Goal: Task Accomplishment & Management: Complete application form

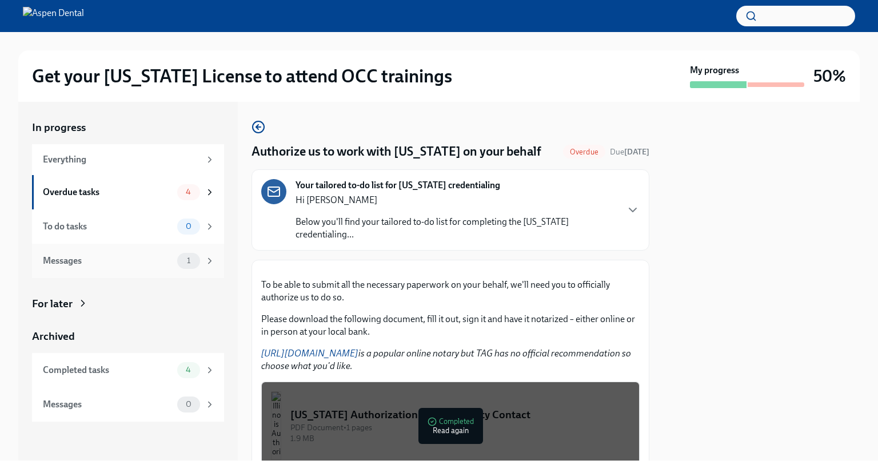
click at [197, 263] on span "1" at bounding box center [188, 260] width 17 height 9
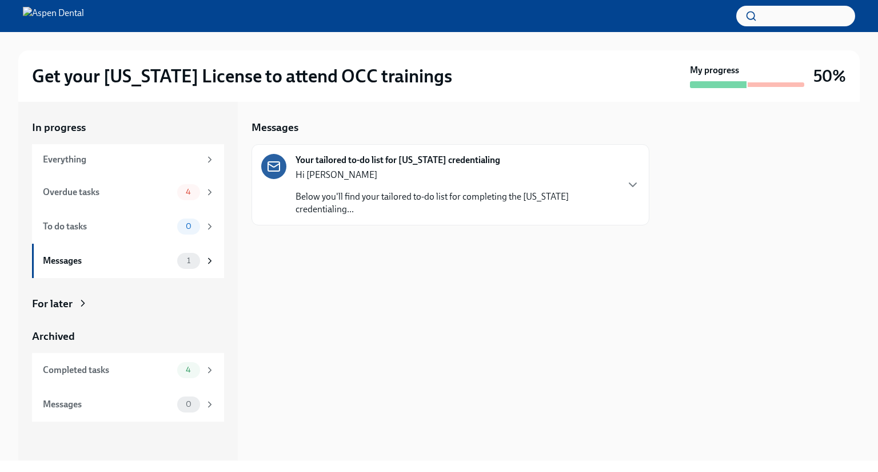
click at [516, 187] on div "Hi [PERSON_NAME] Below you'll find your tailored to-do list for completing the …" at bounding box center [456, 192] width 321 height 47
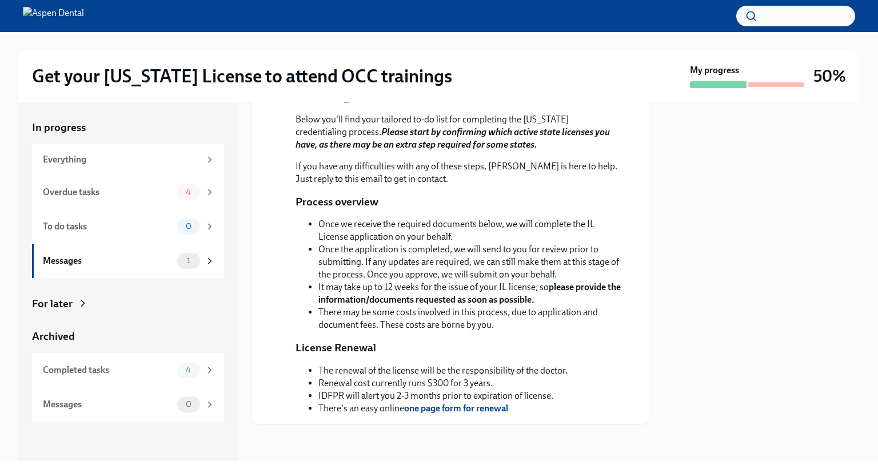
scroll to position [208, 0]
click at [136, 191] on div "Overdue tasks" at bounding box center [108, 192] width 130 height 13
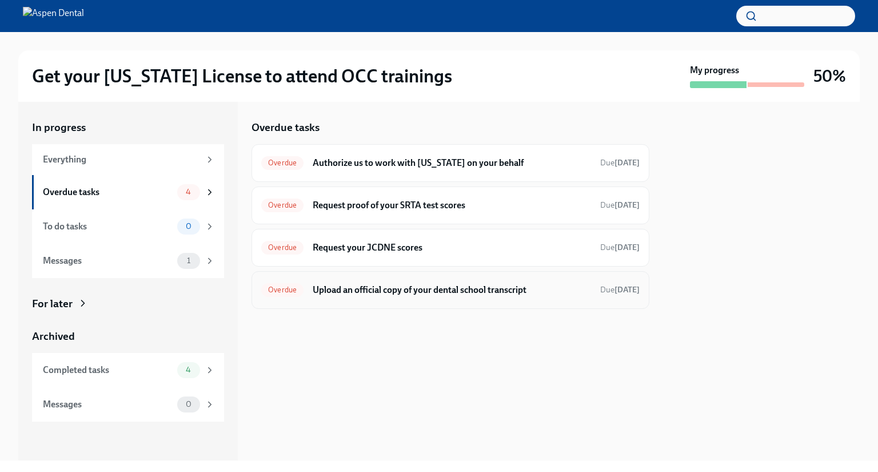
click at [543, 281] on div "Overdue Upload an official copy of your dental school transcript Due [DATE]" at bounding box center [450, 290] width 378 height 18
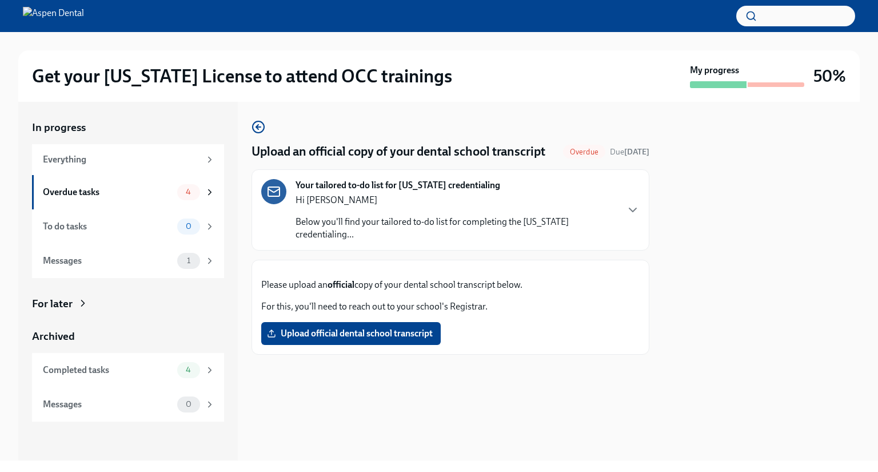
scroll to position [36, 0]
click at [405, 339] on span "Upload official dental school transcript" at bounding box center [350, 333] width 163 height 11
click at [0, 0] on input "Upload official dental school transcript" at bounding box center [0, 0] width 0 height 0
click at [117, 189] on div "Overdue tasks" at bounding box center [108, 192] width 130 height 13
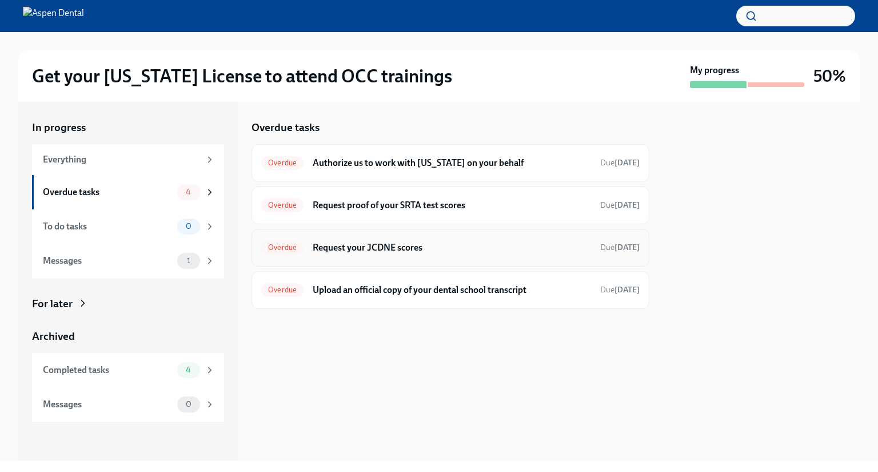
click at [461, 246] on h6 "Request your JCDNE scores" at bounding box center [452, 247] width 278 height 13
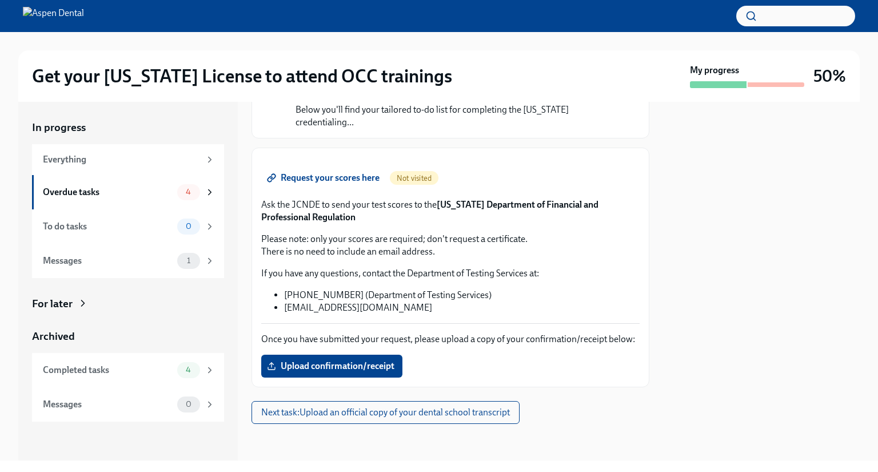
scroll to position [138, 0]
click at [144, 195] on div "Overdue tasks" at bounding box center [108, 192] width 130 height 13
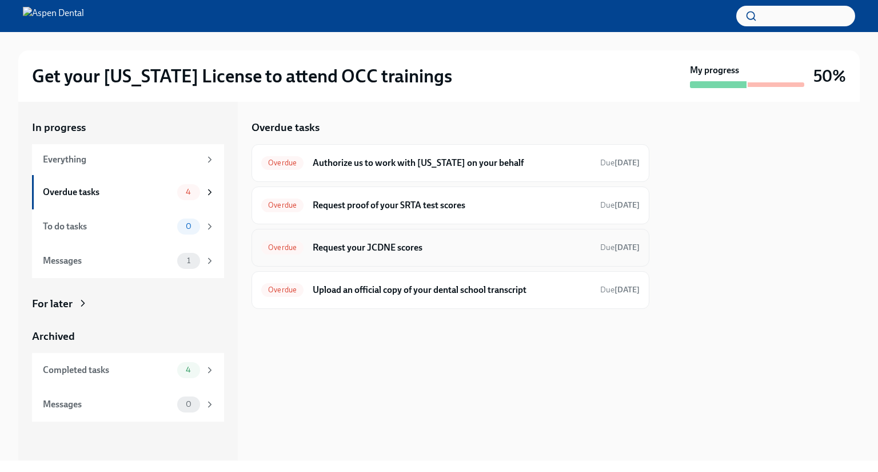
click at [368, 242] on h6 "Request your JCDNE scores" at bounding box center [452, 247] width 278 height 13
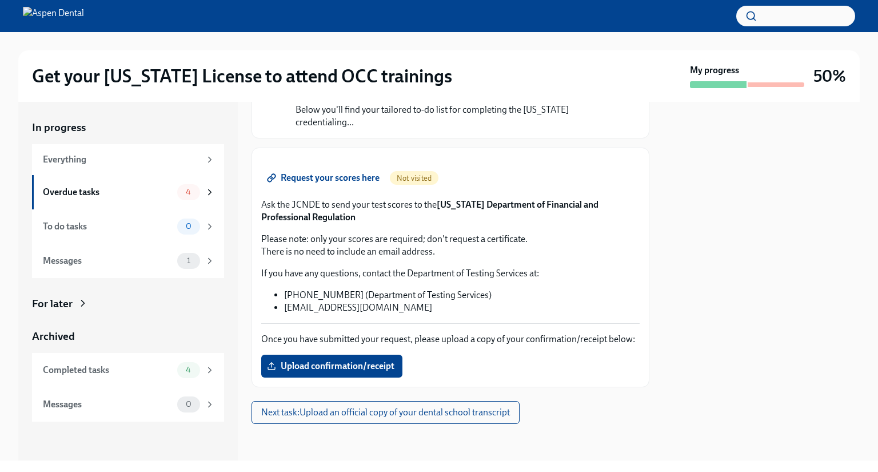
scroll to position [213, 0]
click at [338, 172] on span "Request your scores here" at bounding box center [324, 177] width 110 height 11
click at [157, 199] on div "Overdue tasks 4" at bounding box center [129, 192] width 172 height 16
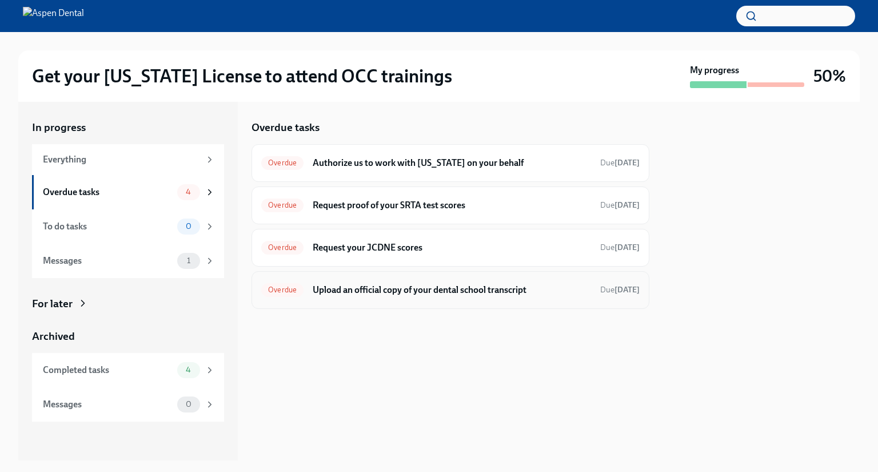
click at [402, 292] on h6 "Upload an official copy of your dental school transcript" at bounding box center [452, 290] width 278 height 13
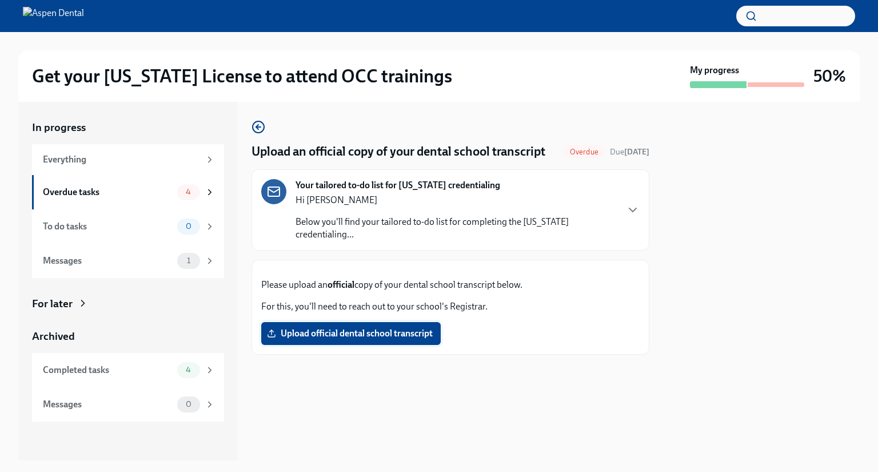
click at [320, 339] on span "Upload official dental school transcript" at bounding box center [350, 333] width 163 height 11
click at [0, 0] on input "Upload official dental school transcript" at bounding box center [0, 0] width 0 height 0
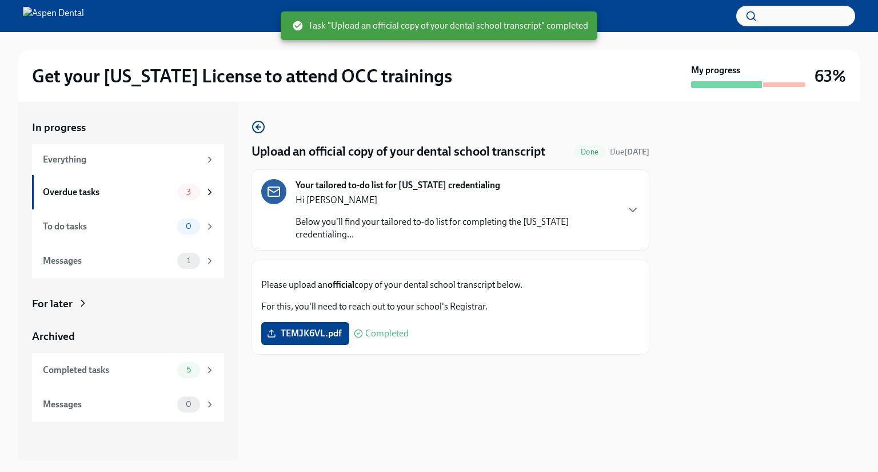
scroll to position [1, 0]
click at [111, 198] on div "Overdue tasks" at bounding box center [108, 192] width 130 height 13
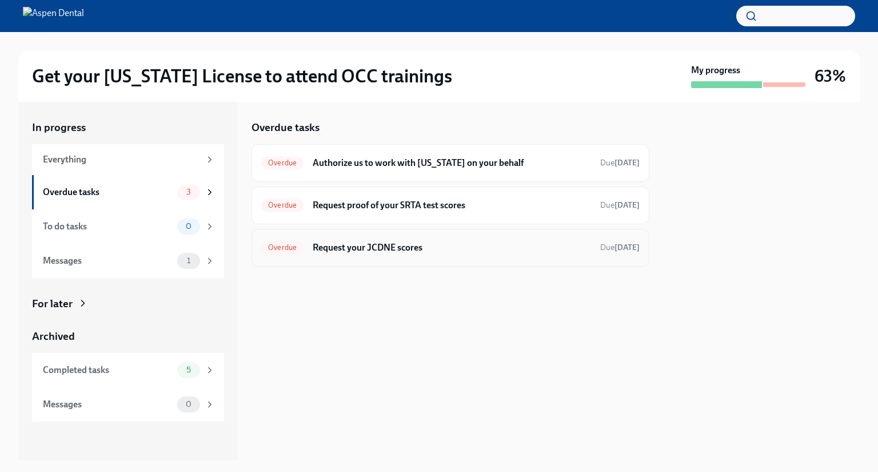
click at [396, 245] on h6 "Request your JCDNE scores" at bounding box center [452, 247] width 278 height 13
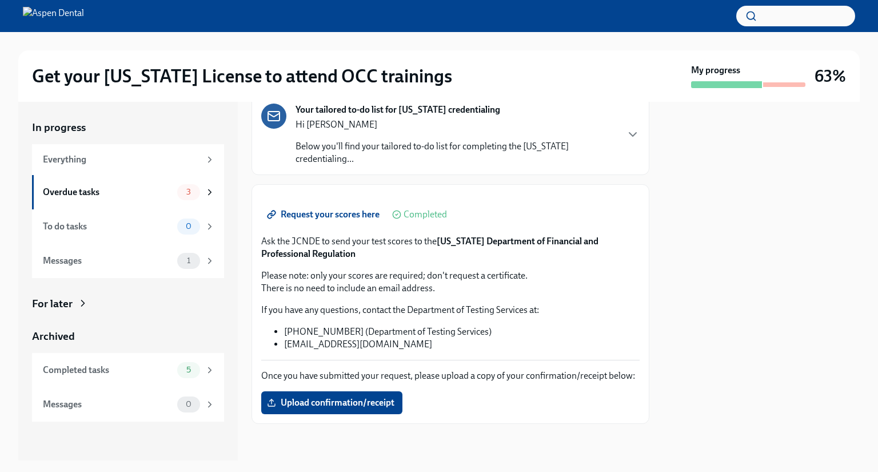
scroll to position [171, 0]
click at [142, 357] on div "Completed tasks 5" at bounding box center [128, 370] width 192 height 34
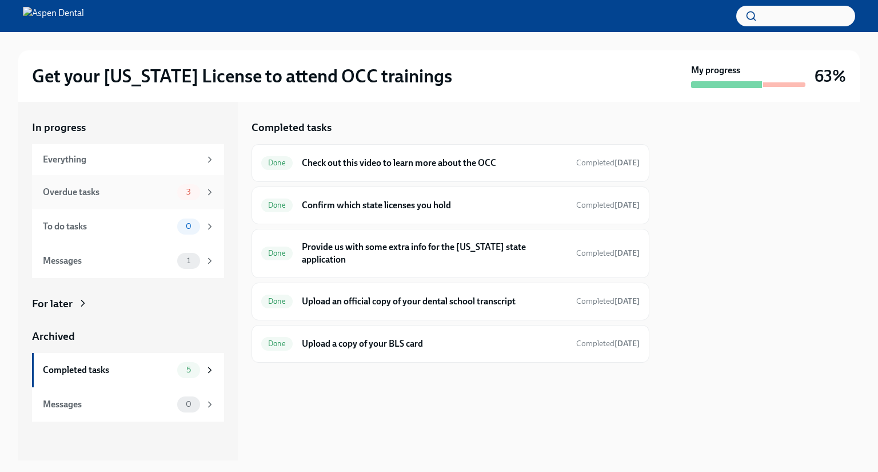
click at [144, 198] on div "Overdue tasks 3" at bounding box center [129, 192] width 172 height 16
